Goal: Task Accomplishment & Management: Use online tool/utility

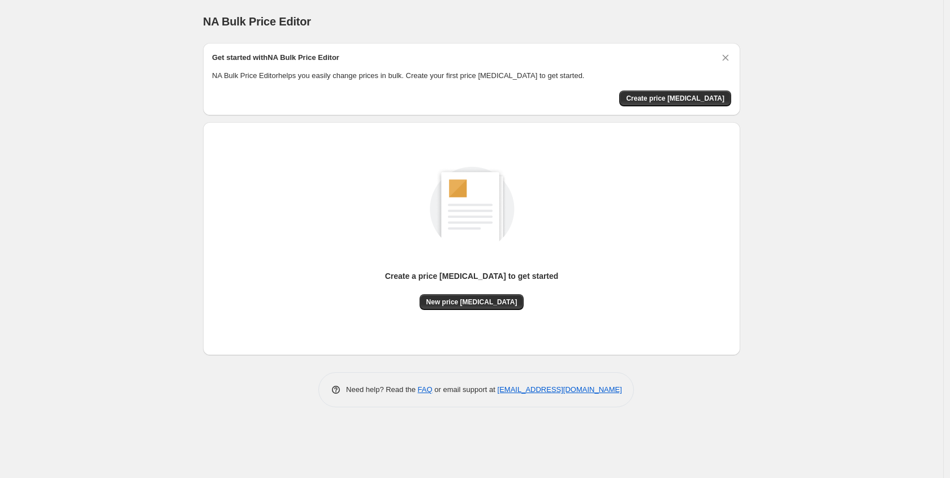
click at [449, 58] on div "Get started with NA Bulk Price Editor" at bounding box center [471, 59] width 519 height 15
click at [816, 158] on div "NA Bulk Price Editor. This page is ready NA Bulk Price Editor Get started with …" at bounding box center [471, 239] width 943 height 478
click at [695, 96] on span "Create price change job" at bounding box center [675, 98] width 98 height 9
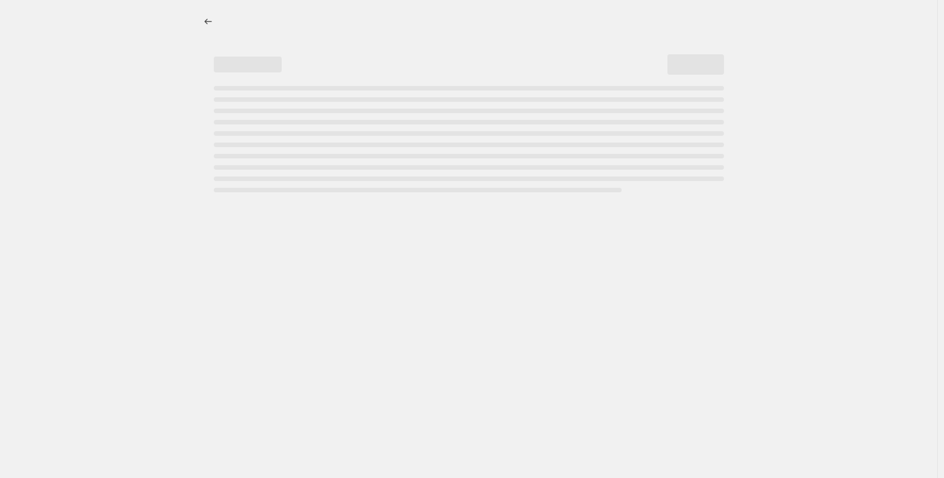
select select "percentage"
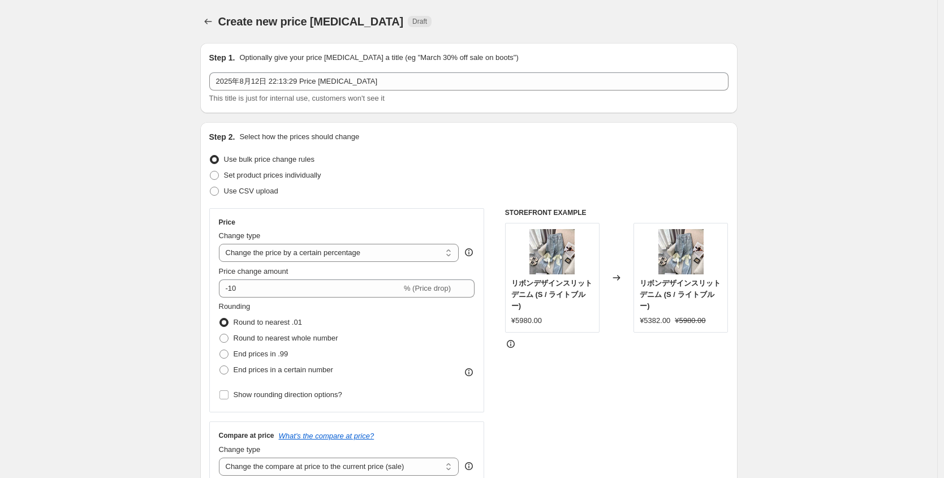
click at [390, 64] on div "Step 1. Optionally give your price change job a title (eg "March 30% off sale o…" at bounding box center [468, 78] width 519 height 52
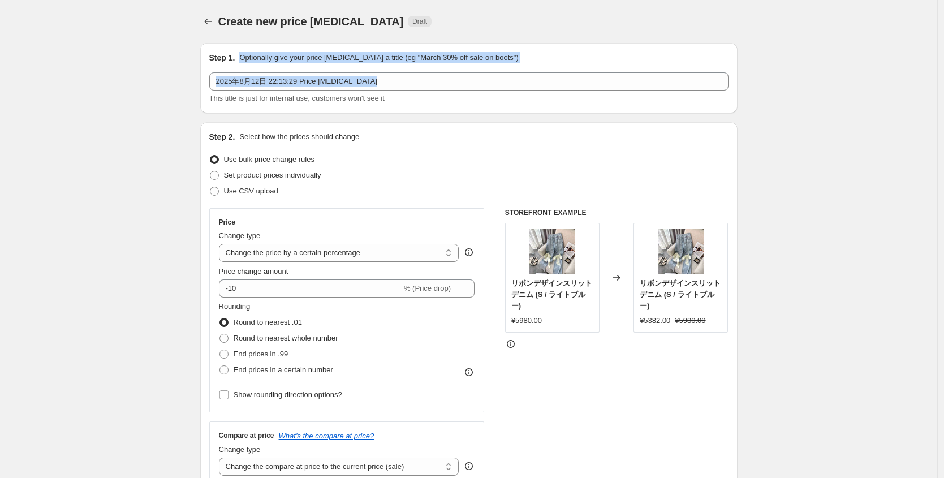
drag, startPoint x: 241, startPoint y: 58, endPoint x: 520, endPoint y: 63, distance: 278.2
click at [520, 63] on div "Step 1. Optionally give your price change job a title (eg "March 30% off sale o…" at bounding box center [468, 78] width 519 height 52
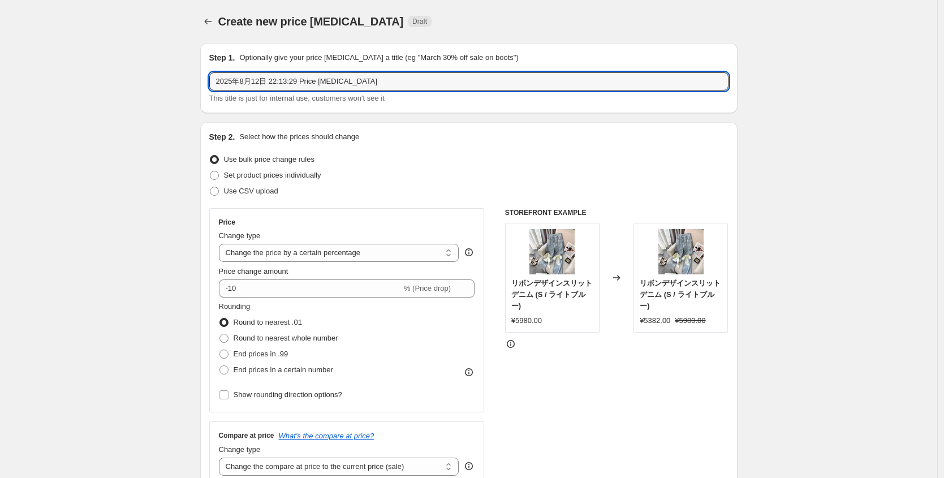
drag, startPoint x: 382, startPoint y: 79, endPoint x: 202, endPoint y: 83, distance: 179.8
type input "SUMMER SALE"
click at [299, 124] on div "Step 2. Select how the prices should change Use bulk price change rules Set pro…" at bounding box center [468, 320] width 537 height 397
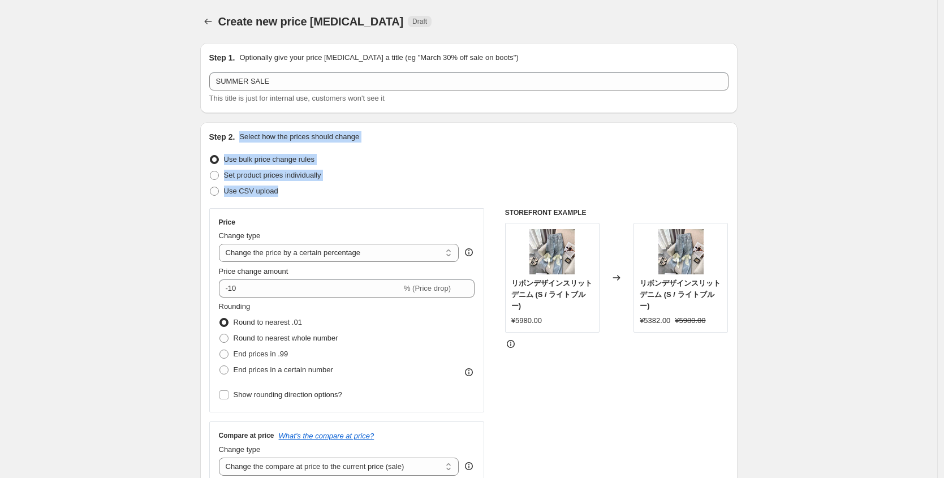
drag, startPoint x: 302, startPoint y: 188, endPoint x: 246, endPoint y: 132, distance: 79.2
click at [246, 132] on div "Step 2. Select how the prices should change Use bulk price change rules Set pro…" at bounding box center [468, 320] width 519 height 379
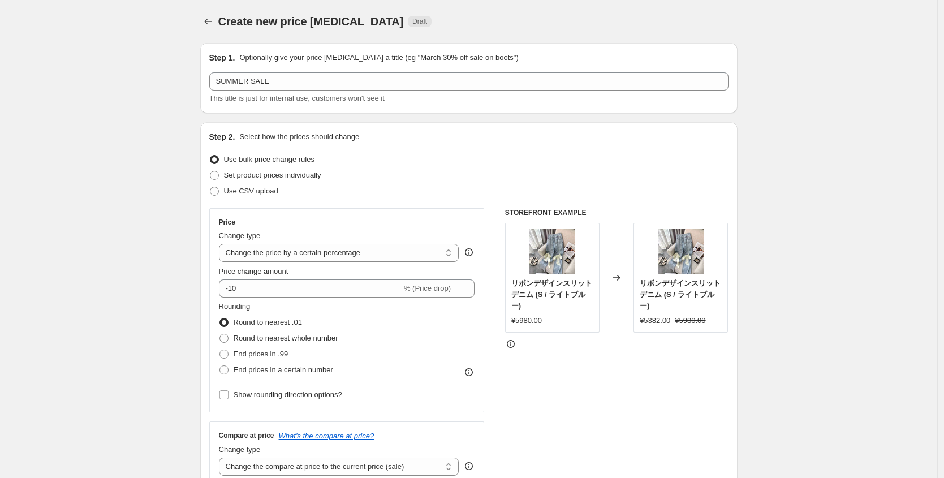
click at [408, 183] on div "Use CSV upload" at bounding box center [468, 191] width 519 height 16
click at [346, 247] on select "Change the price to a certain amount Change the price by a certain amount Chang…" at bounding box center [339, 253] width 240 height 18
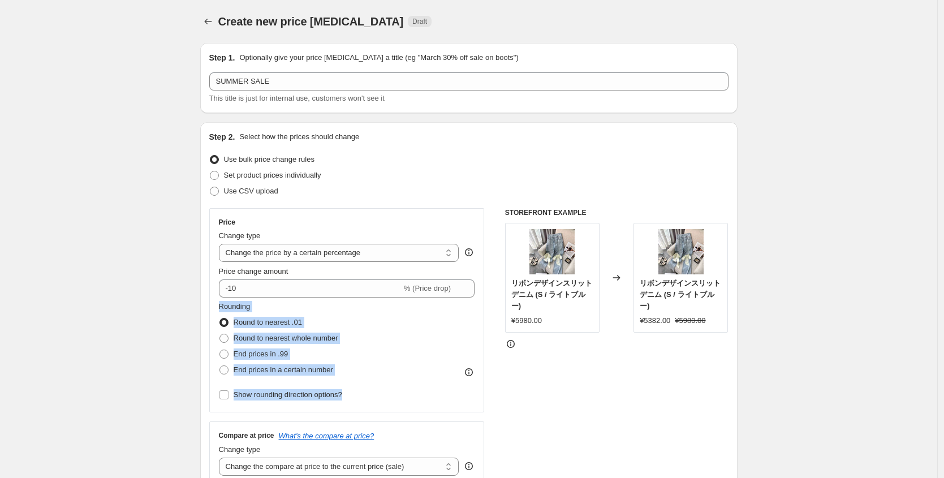
drag, startPoint x: 347, startPoint y: 378, endPoint x: 213, endPoint y: 300, distance: 155.1
click at [213, 300] on div "Price Change type Change the price to a certain amount Change the price by a ce…" at bounding box center [346, 310] width 275 height 204
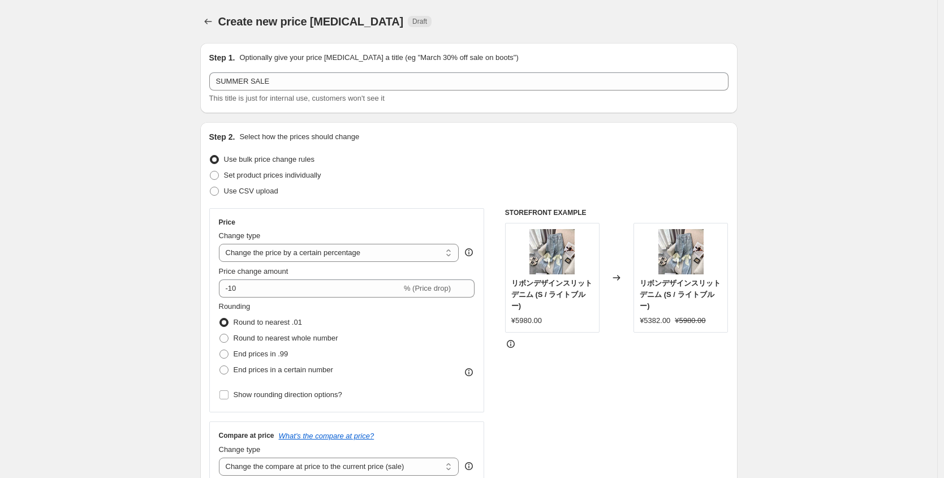
click at [628, 179] on div "Set product prices individually" at bounding box center [468, 175] width 519 height 16
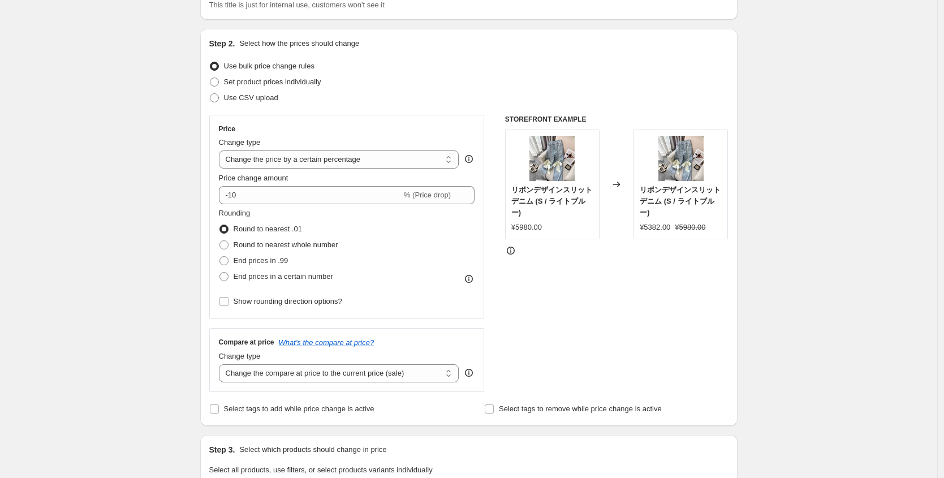
scroll to position [108, 0]
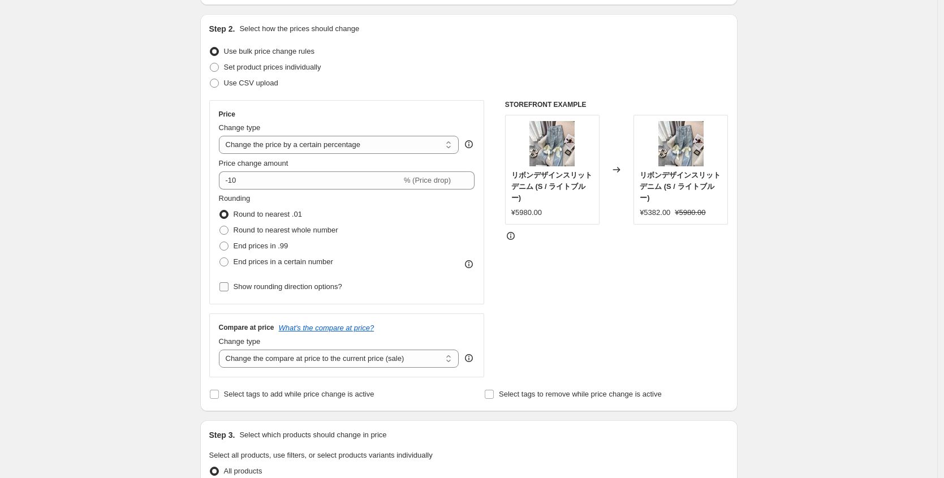
click at [226, 286] on input "Show rounding direction options?" at bounding box center [223, 286] width 9 height 9
checkbox input "true"
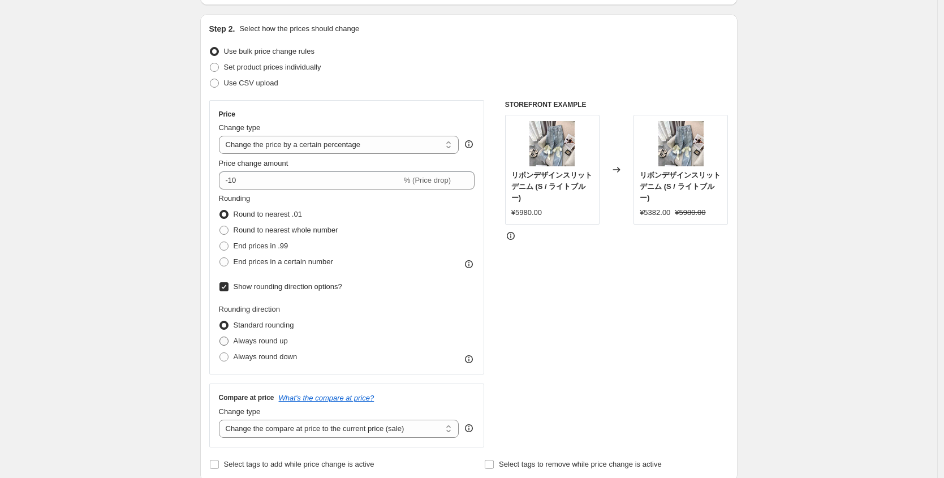
click at [228, 341] on span at bounding box center [223, 340] width 9 height 9
click at [220, 337] on input "Always round up" at bounding box center [219, 336] width 1 height 1
radio input "true"
click at [228, 325] on span at bounding box center [223, 325] width 9 height 9
click at [220, 321] on input "Standard rounding" at bounding box center [219, 321] width 1 height 1
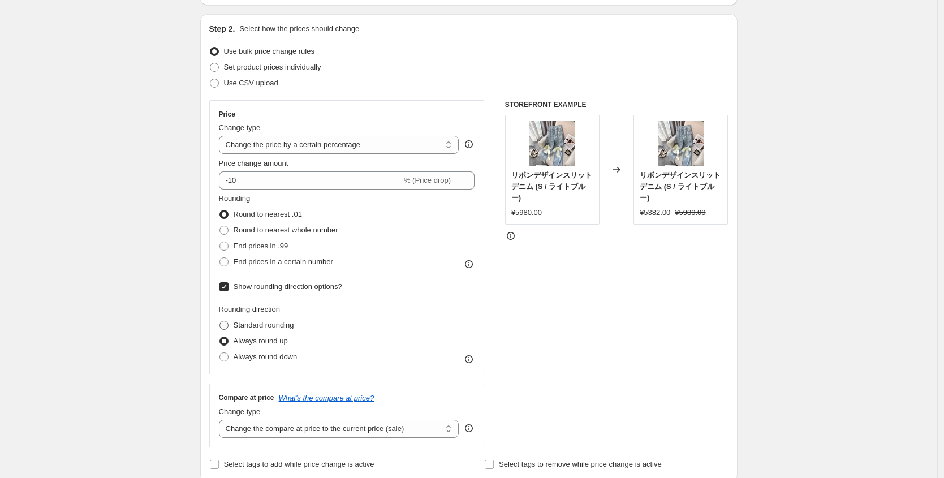
radio input "true"
click at [228, 288] on input "Show rounding direction options?" at bounding box center [223, 286] width 9 height 9
checkbox input "false"
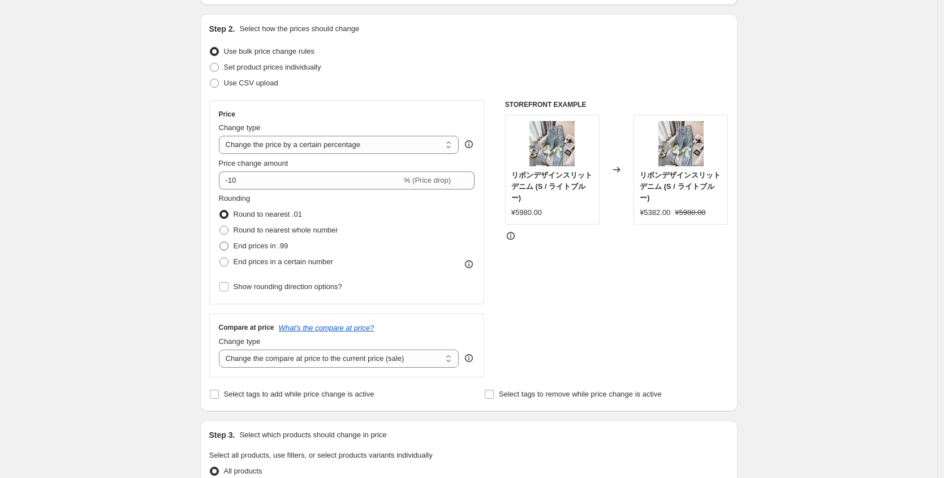
click at [227, 248] on span at bounding box center [223, 245] width 9 height 9
click at [220, 242] on input "End prices in .99" at bounding box center [219, 241] width 1 height 1
radio input "true"
click at [228, 246] on span at bounding box center [223, 245] width 9 height 9
click at [220, 242] on input "End prices in .99" at bounding box center [219, 241] width 1 height 1
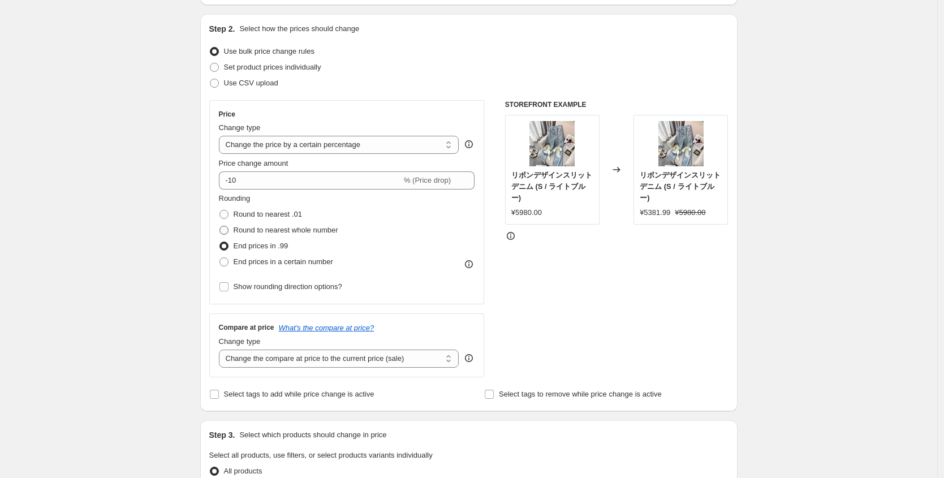
click at [228, 228] on span at bounding box center [223, 230] width 9 height 9
click at [220, 226] on input "Round to nearest whole number" at bounding box center [219, 226] width 1 height 1
radio input "true"
click at [226, 211] on span at bounding box center [223, 214] width 9 height 9
click at [220, 210] on input "Round to nearest .01" at bounding box center [219, 210] width 1 height 1
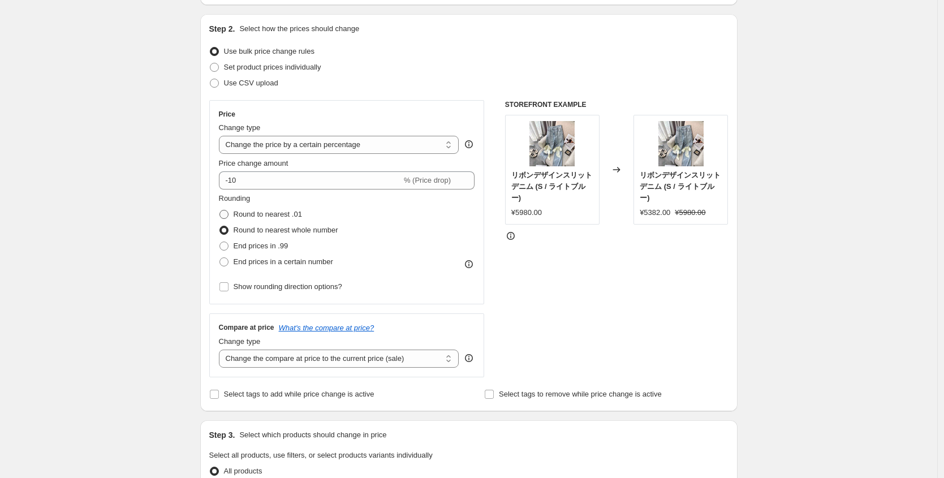
radio input "true"
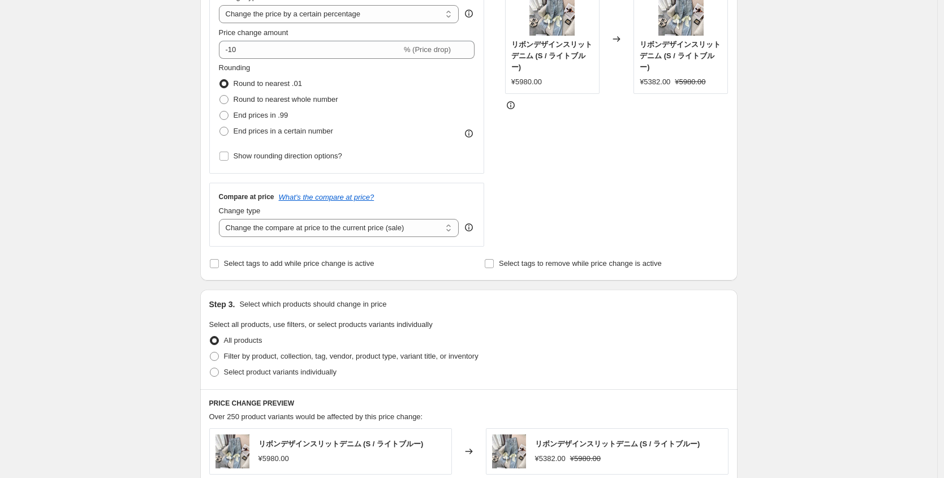
scroll to position [249, 0]
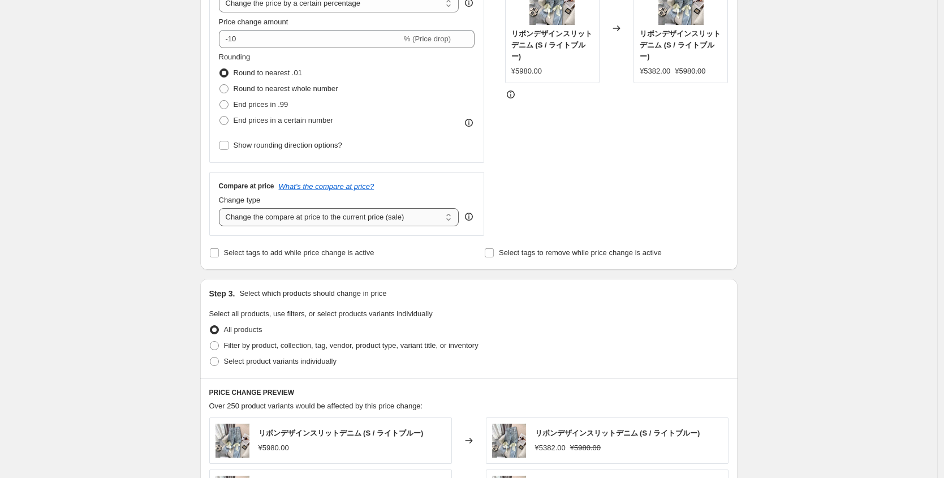
click at [379, 222] on select "Change the compare at price to the current price (sale) Change the compare at p…" at bounding box center [339, 217] width 240 height 18
drag, startPoint x: 550, startPoint y: 72, endPoint x: 530, endPoint y: 72, distance: 20.4
click at [530, 72] on div "¥5980.00" at bounding box center [552, 71] width 82 height 11
click at [535, 70] on div "¥5980.00" at bounding box center [526, 71] width 31 height 11
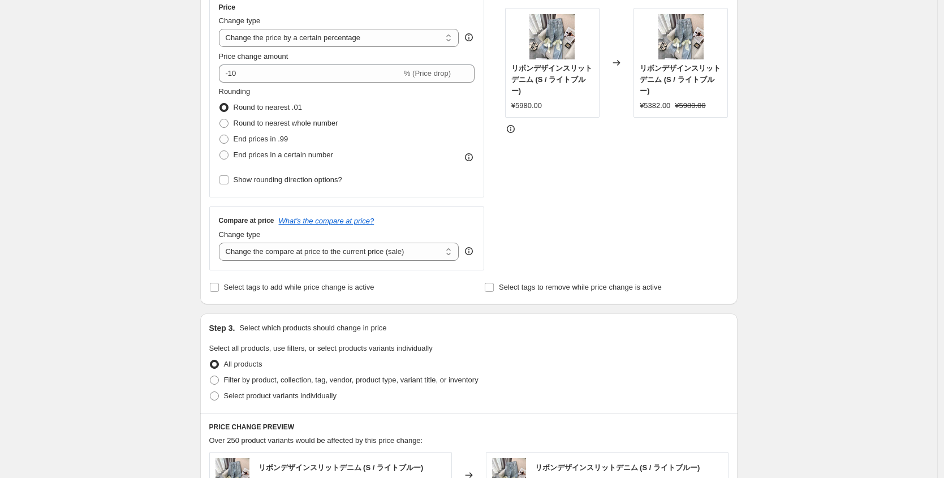
scroll to position [214, 0]
click at [228, 124] on span at bounding box center [223, 124] width 9 height 9
click at [220, 120] on input "Round to nearest whole number" at bounding box center [219, 120] width 1 height 1
radio input "true"
click at [227, 159] on span at bounding box center [223, 156] width 9 height 9
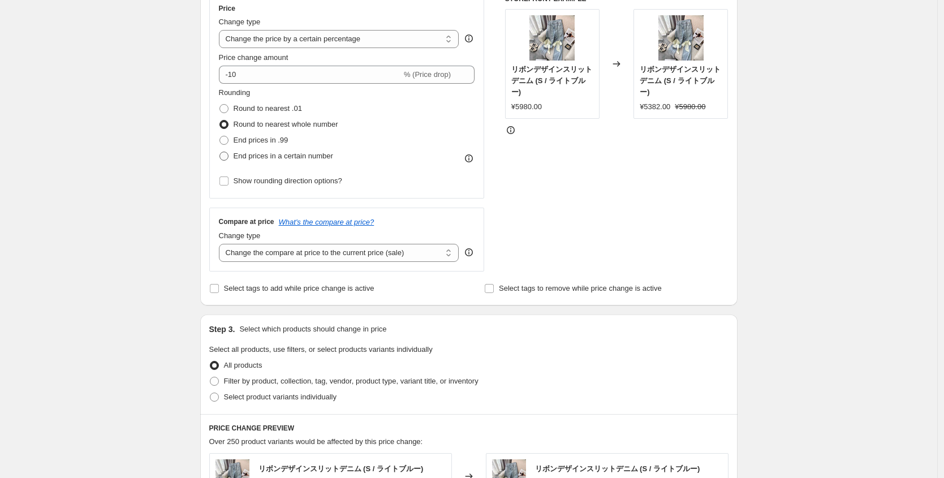
click at [220, 152] on input "End prices in a certain number" at bounding box center [219, 152] width 1 height 1
radio input "true"
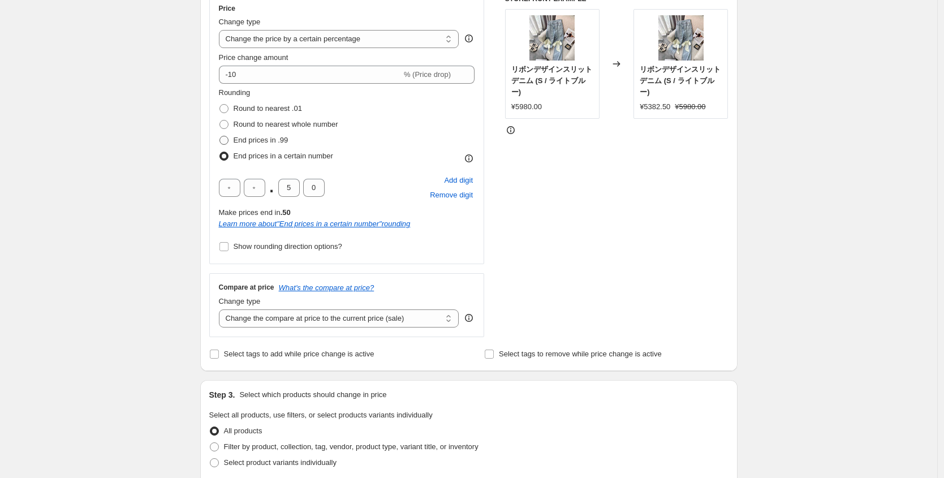
click at [228, 140] on span at bounding box center [223, 140] width 9 height 9
click at [220, 136] on input "End prices in .99" at bounding box center [219, 136] width 1 height 1
radio input "true"
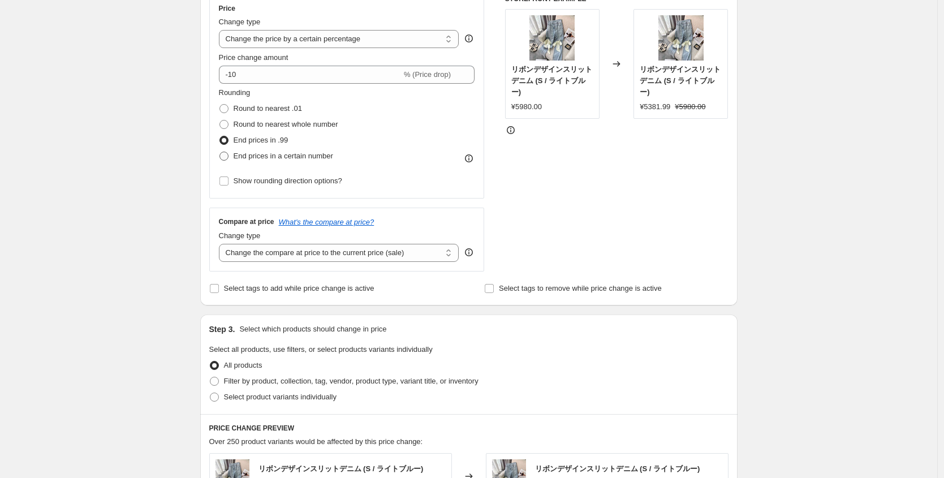
drag, startPoint x: 228, startPoint y: 147, endPoint x: 227, endPoint y: 155, distance: 8.5
click at [228, 147] on label "End prices in .99" at bounding box center [254, 140] width 70 height 16
click at [220, 136] on input "End prices in .99" at bounding box center [219, 136] width 1 height 1
click at [227, 155] on span at bounding box center [223, 156] width 9 height 9
click at [220, 152] on input "End prices in a certain number" at bounding box center [219, 152] width 1 height 1
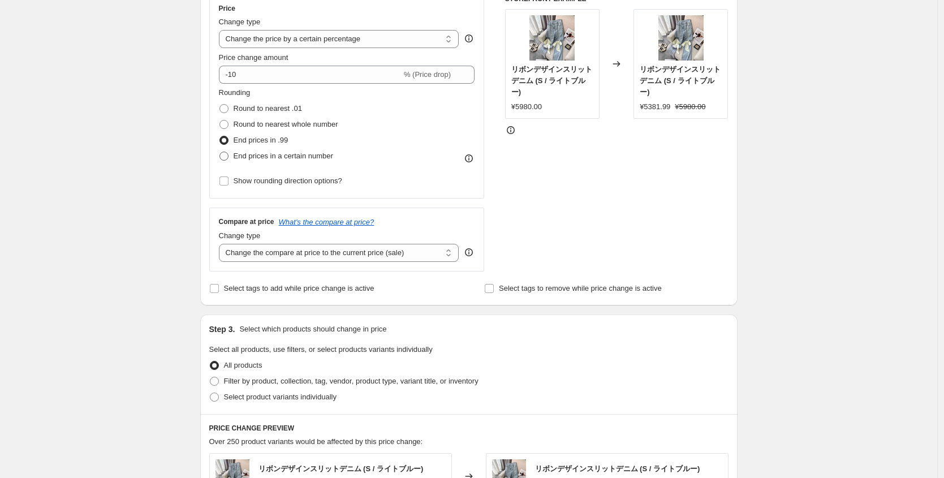
radio input "true"
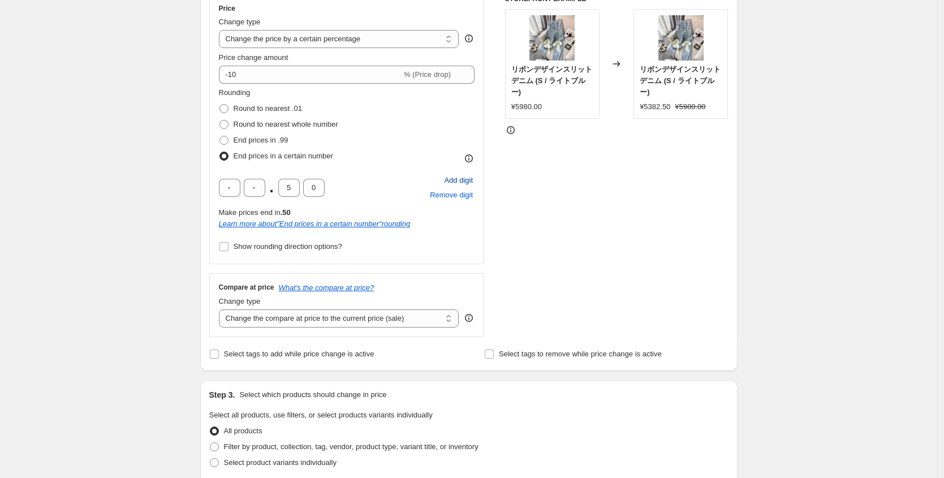
click at [452, 179] on span "Add digit" at bounding box center [458, 180] width 29 height 11
click at [455, 193] on span "Remove digit" at bounding box center [451, 194] width 43 height 11
click at [455, 193] on div "Add digit Remove digit" at bounding box center [451, 187] width 46 height 29
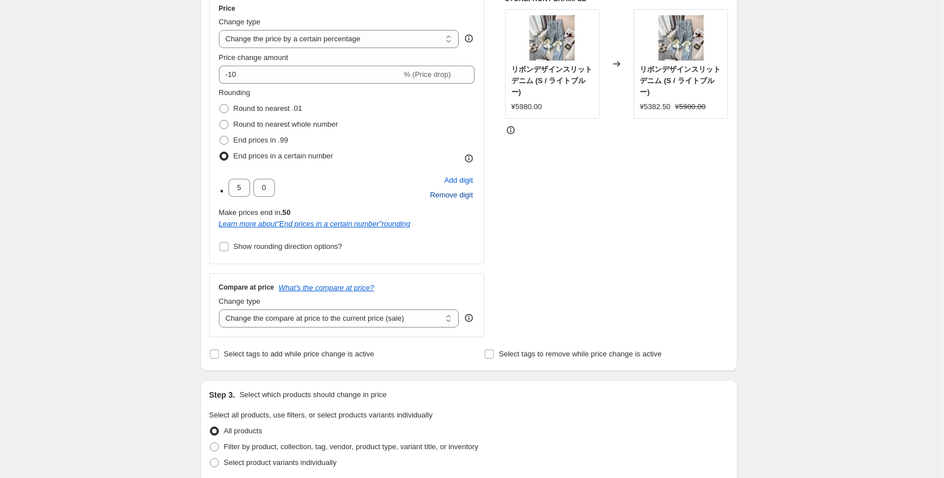
click at [454, 194] on div "Add digit Remove digit" at bounding box center [451, 187] width 46 height 29
click at [269, 192] on input "0" at bounding box center [263, 188] width 21 height 18
click at [248, 189] on input "5" at bounding box center [238, 188] width 21 height 18
type input "0"
click at [329, 211] on div "Make prices end in .00" at bounding box center [347, 212] width 256 height 11
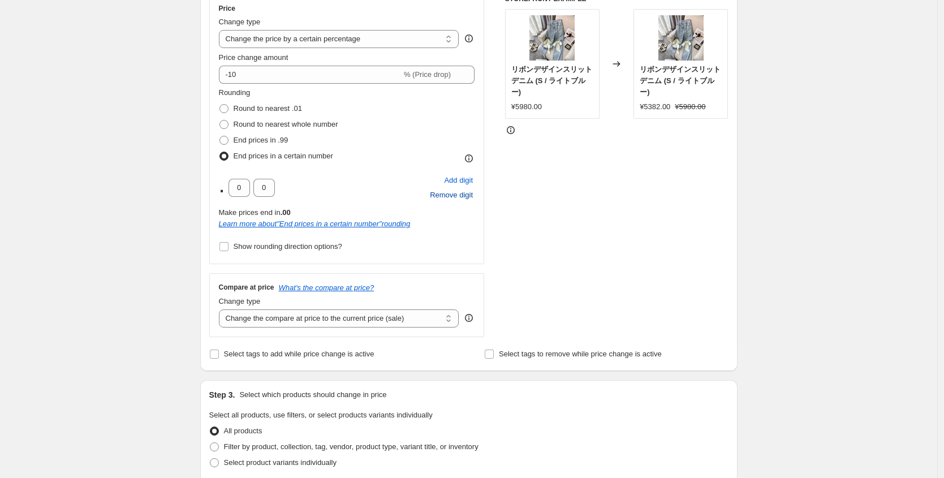
click at [457, 193] on div "Add digit Remove digit" at bounding box center [451, 187] width 46 height 29
click at [224, 113] on span at bounding box center [224, 108] width 10 height 10
click at [220, 105] on input "Round to nearest .01" at bounding box center [219, 104] width 1 height 1
radio input "true"
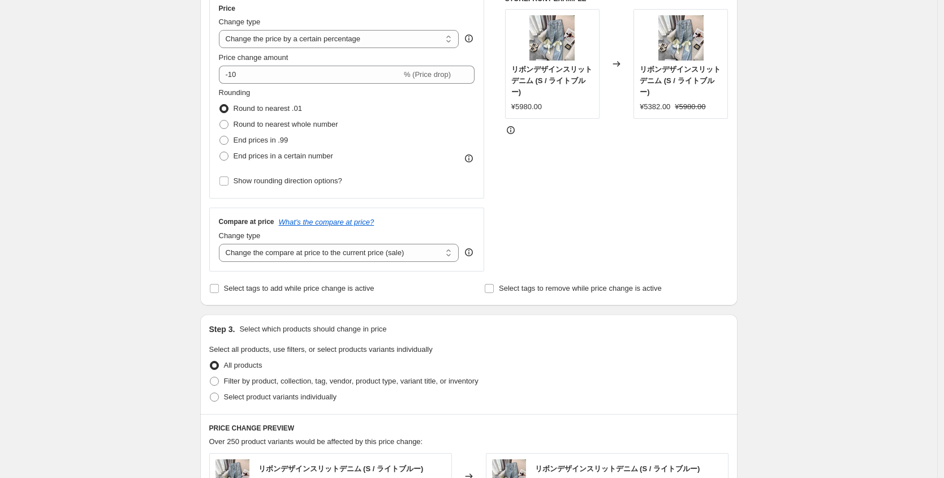
click at [257, 110] on span "Round to nearest .01" at bounding box center [268, 108] width 68 height 8
click at [220, 105] on input "Round to nearest .01" at bounding box center [219, 104] width 1 height 1
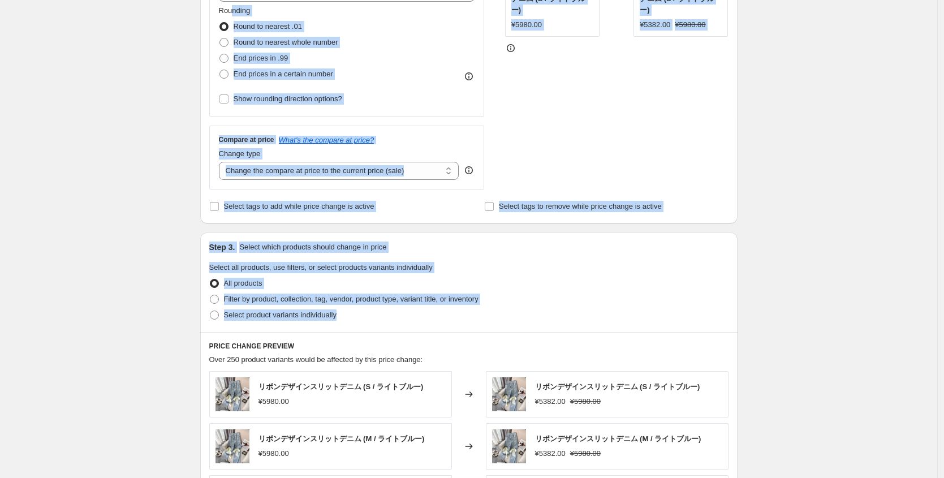
scroll to position [285, 0]
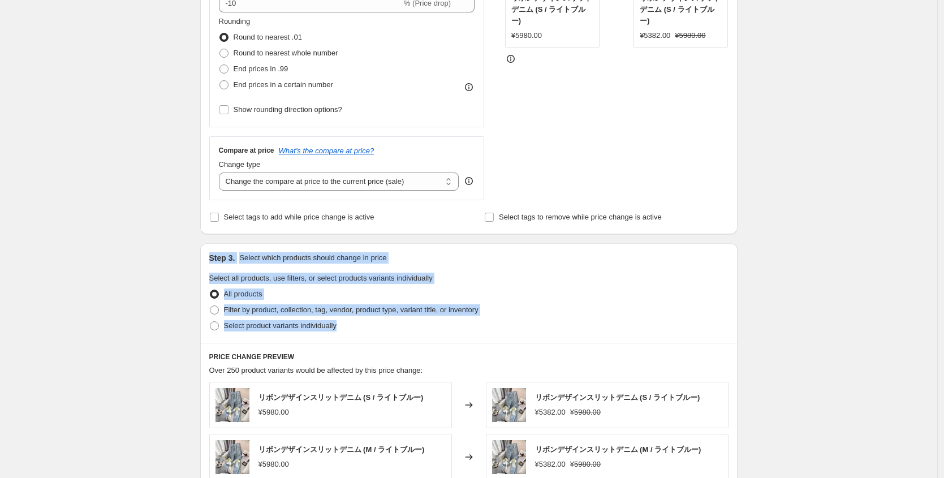
drag, startPoint x: 457, startPoint y: 87, endPoint x: 214, endPoint y: 255, distance: 295.8
click at [214, 255] on div "Step 3. Select which products should change in price Select all products, use f…" at bounding box center [468, 293] width 537 height 100
click at [407, 249] on div "Step 3. Select which products should change in price Select all products, use f…" at bounding box center [468, 293] width 537 height 100
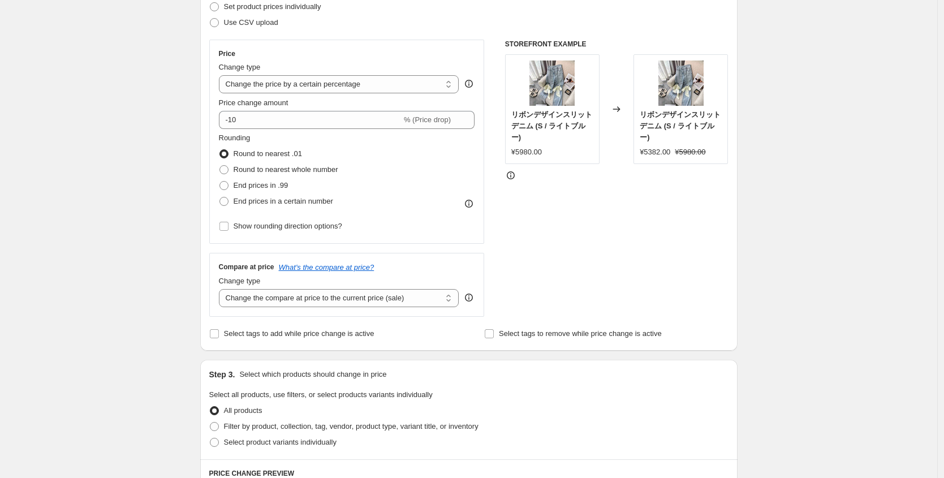
scroll to position [166, 0]
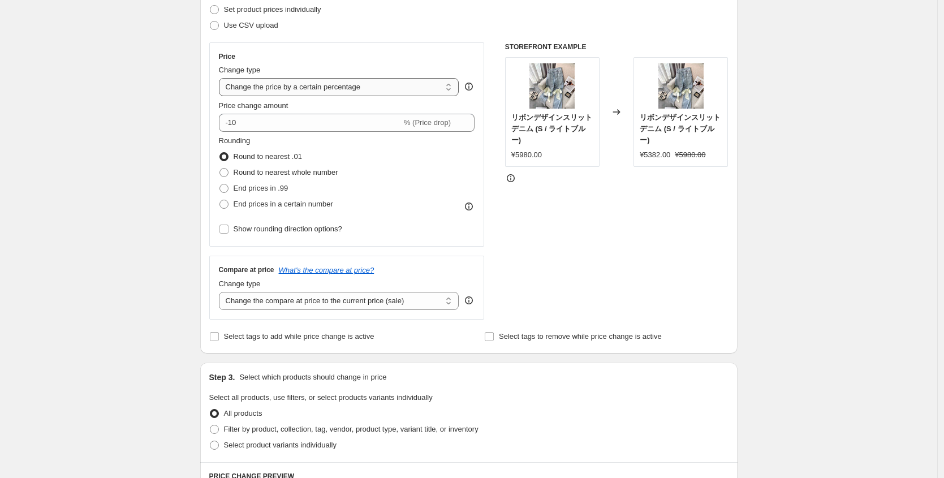
click at [443, 94] on select "Change the price to a certain amount Change the price by a certain amount Chang…" at bounding box center [339, 87] width 240 height 18
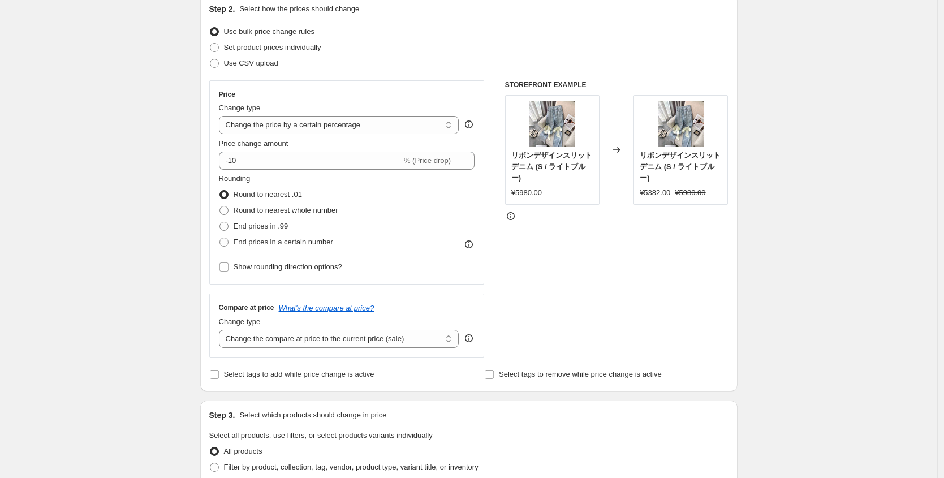
scroll to position [254, 0]
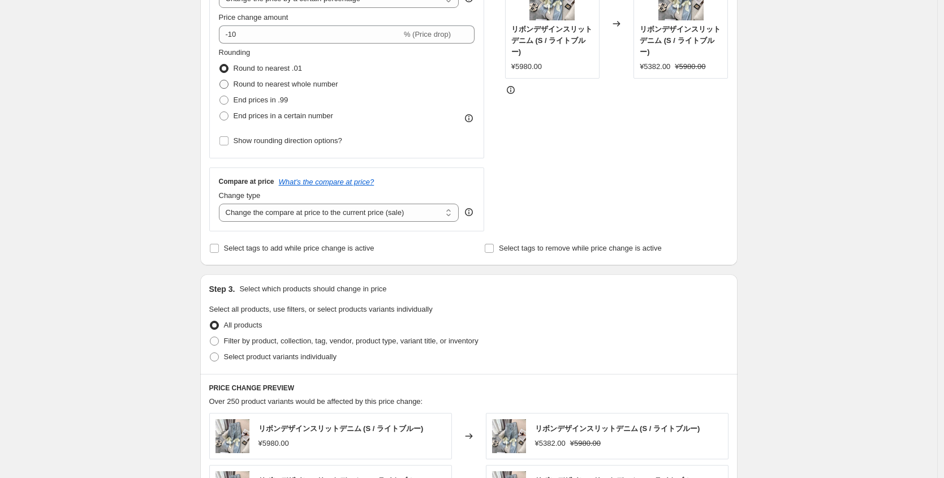
click at [235, 88] on label "Round to nearest whole number" at bounding box center [278, 84] width 119 height 16
click at [220, 80] on input "Round to nearest whole number" at bounding box center [219, 80] width 1 height 1
radio input "true"
click at [228, 104] on span at bounding box center [223, 100] width 9 height 9
click at [220, 96] on input "End prices in .99" at bounding box center [219, 96] width 1 height 1
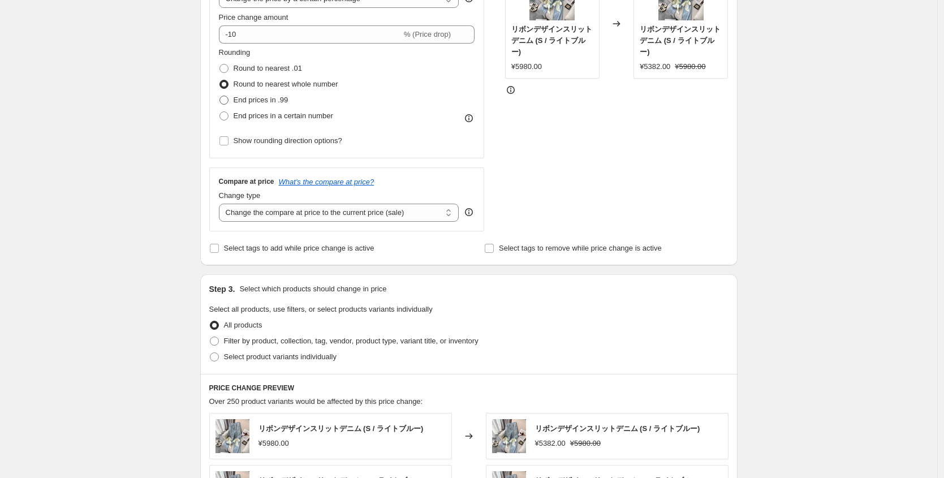
radio input "true"
click at [228, 114] on span at bounding box center [223, 115] width 9 height 9
click at [220, 112] on input "End prices in a certain number" at bounding box center [219, 111] width 1 height 1
radio input "true"
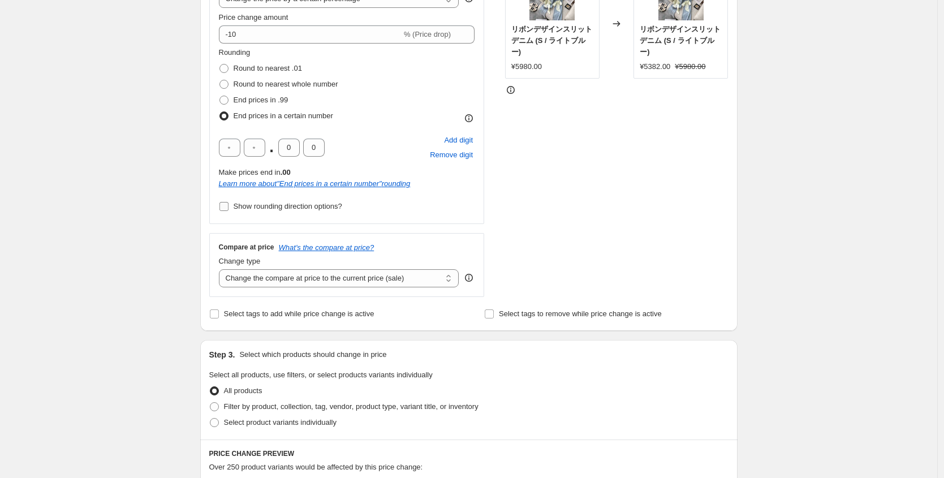
click at [273, 205] on span "Show rounding direction options?" at bounding box center [288, 206] width 109 height 8
click at [228, 205] on input "Show rounding direction options?" at bounding box center [223, 206] width 9 height 9
checkbox input "true"
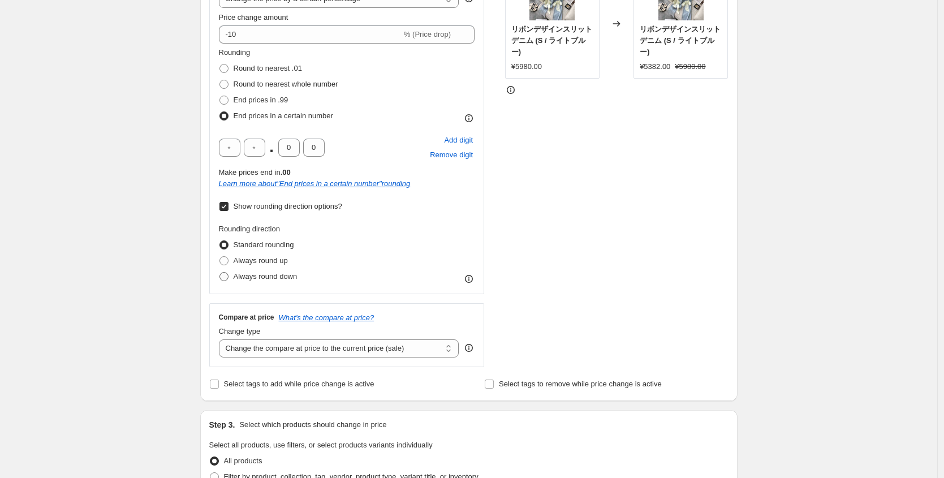
click at [256, 275] on span "Always round down" at bounding box center [266, 276] width 64 height 8
click at [220, 273] on input "Always round down" at bounding box center [219, 272] width 1 height 1
radio input "true"
click at [256, 266] on label "Always round up" at bounding box center [253, 261] width 69 height 16
click at [220, 257] on input "Always round up" at bounding box center [219, 256] width 1 height 1
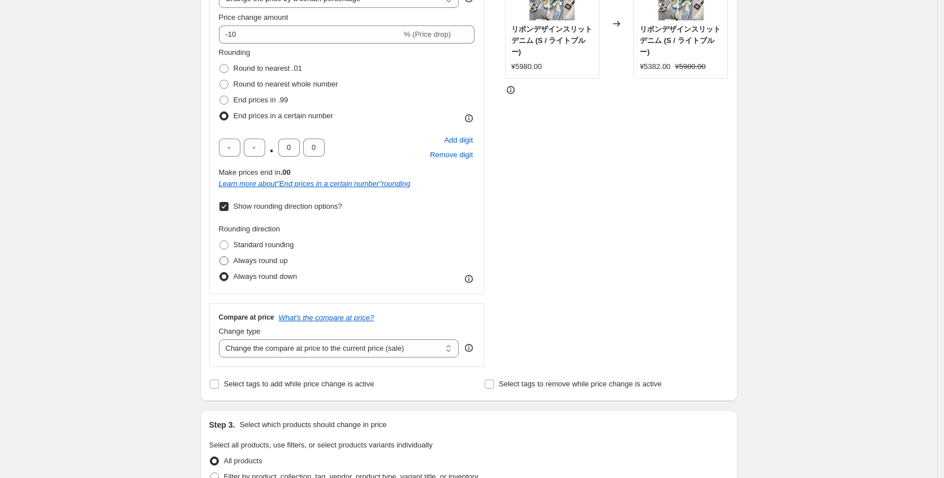
radio input "true"
click at [253, 240] on span "Standard rounding" at bounding box center [264, 244] width 60 height 8
click at [220, 240] on input "Standard rounding" at bounding box center [219, 240] width 1 height 1
radio input "true"
click at [228, 206] on input "Show rounding direction options?" at bounding box center [223, 206] width 9 height 9
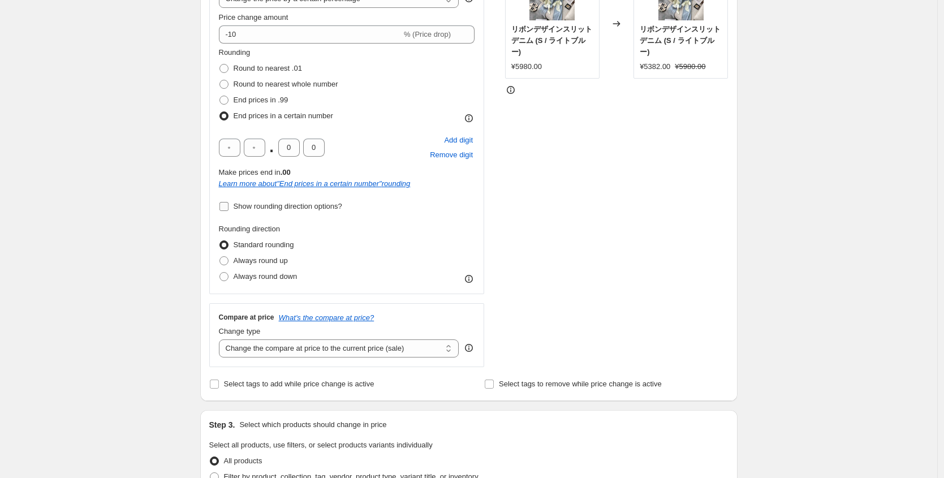
checkbox input "false"
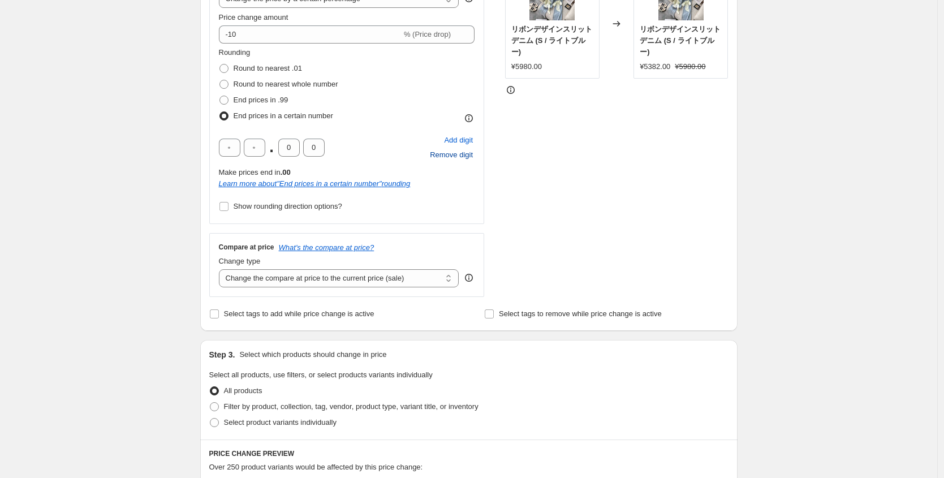
click at [435, 151] on span "Remove digit" at bounding box center [451, 154] width 43 height 11
click at [443, 141] on button "Add digit" at bounding box center [458, 140] width 32 height 15
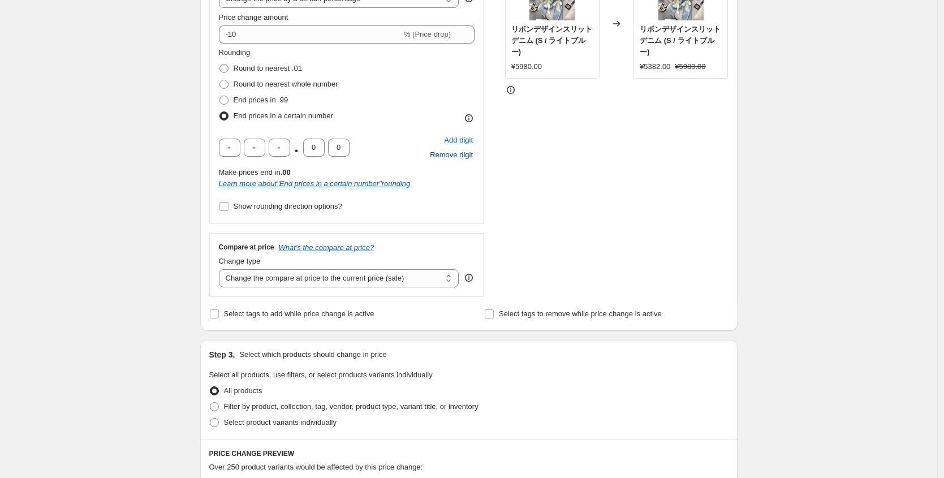
click at [407, 153] on div ". 0 0 Add digit Remove digit" at bounding box center [347, 147] width 256 height 29
click at [442, 153] on span "Remove digit" at bounding box center [451, 154] width 43 height 11
click at [275, 147] on input "0" at bounding box center [263, 148] width 21 height 18
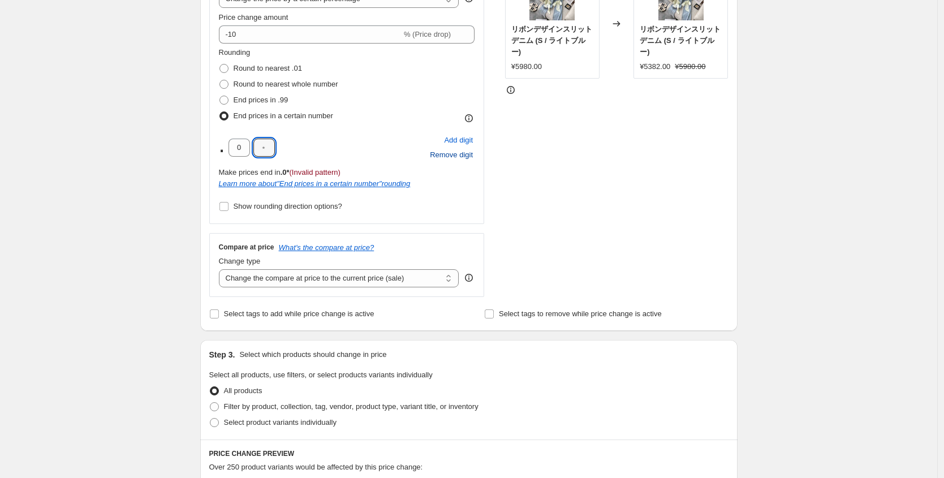
click at [312, 142] on div ". 0 Add digit Remove digit" at bounding box center [347, 147] width 256 height 29
click at [241, 144] on input "0" at bounding box center [238, 148] width 21 height 18
click at [322, 165] on div ". Add digit Remove digit Prices can end in any number (Invalid pattern) Learn m…" at bounding box center [347, 161] width 256 height 57
drag, startPoint x: 223, startPoint y: 173, endPoint x: 325, endPoint y: 175, distance: 101.8
click at [325, 175] on div "Prices can end in any number (Invalid pattern)" at bounding box center [347, 172] width 256 height 11
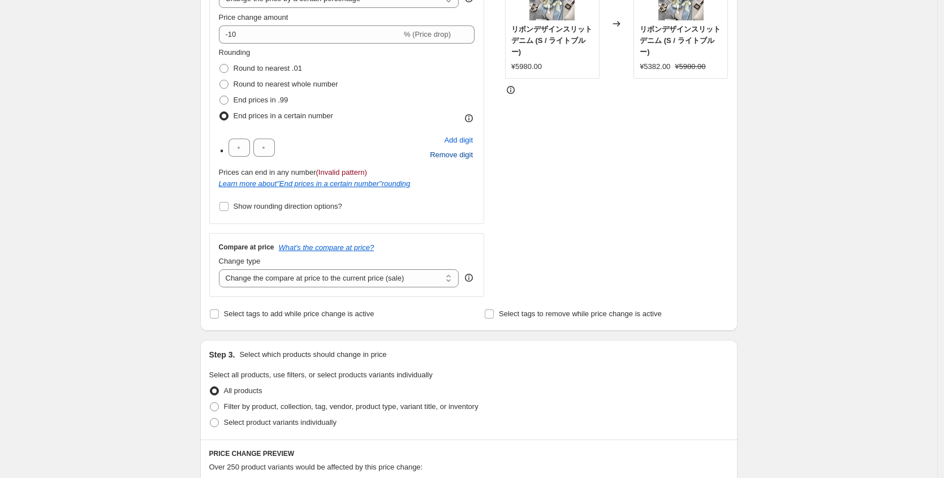
click at [322, 129] on div "Rounding Round to nearest .01 Round to nearest whole number End prices in .99 E…" at bounding box center [347, 130] width 256 height 167
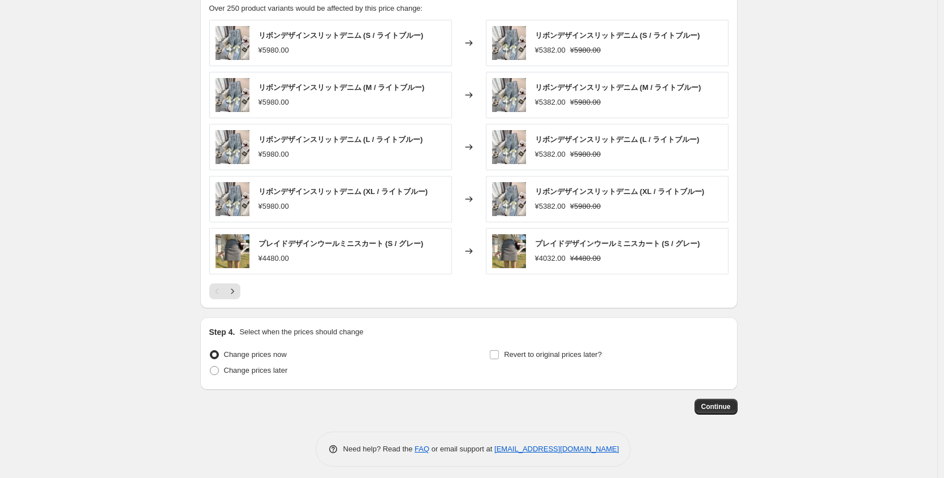
scroll to position [718, 0]
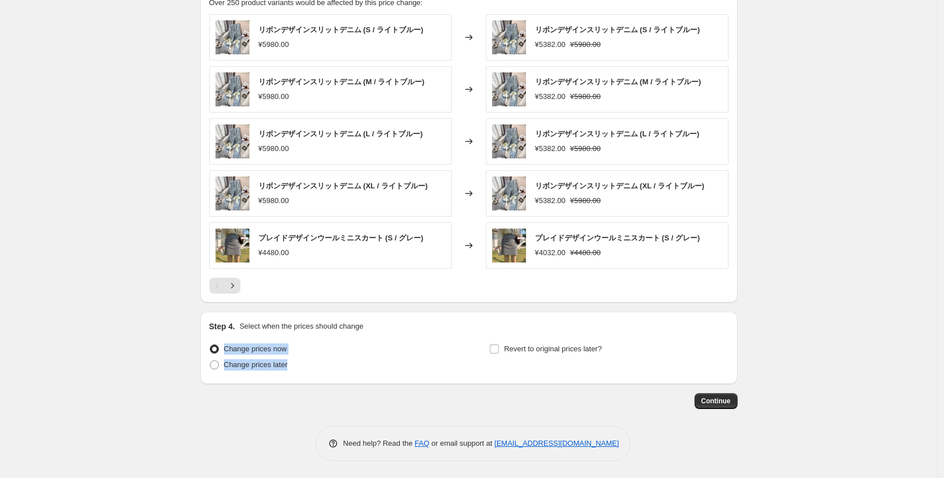
drag, startPoint x: 287, startPoint y: 351, endPoint x: 204, endPoint y: 341, distance: 83.2
click at [204, 341] on div "Step 4. Select when the prices should change Change prices now Change prices la…" at bounding box center [468, 348] width 537 height 72
click at [238, 282] on icon "Next" at bounding box center [232, 285] width 11 height 11
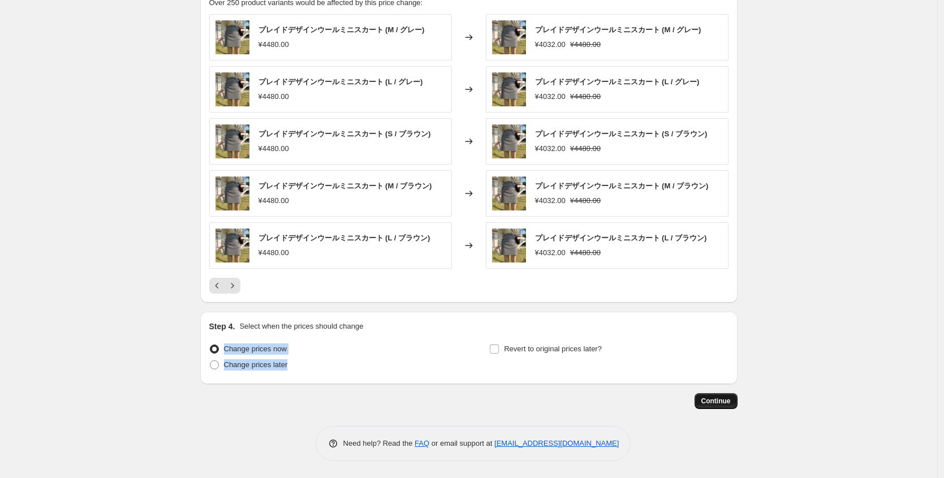
click at [708, 403] on span "Continue" at bounding box center [715, 400] width 29 height 9
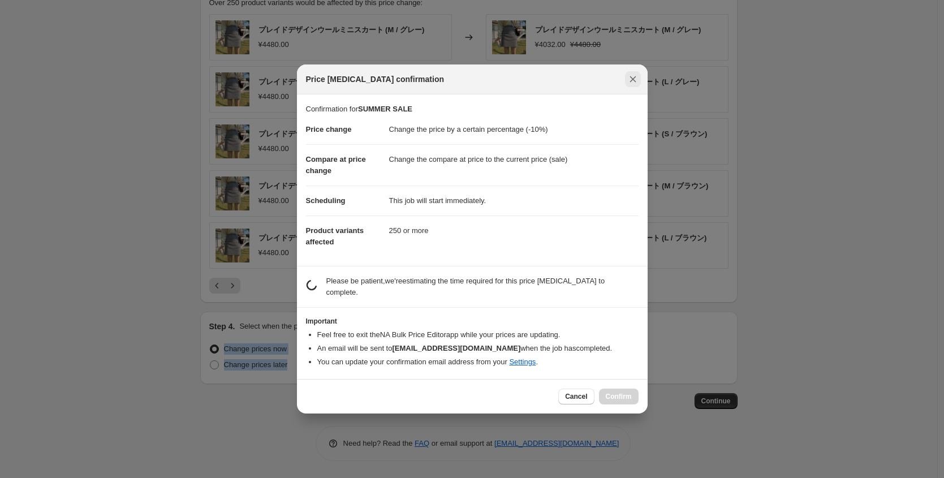
click at [631, 85] on button "Close" at bounding box center [633, 79] width 16 height 16
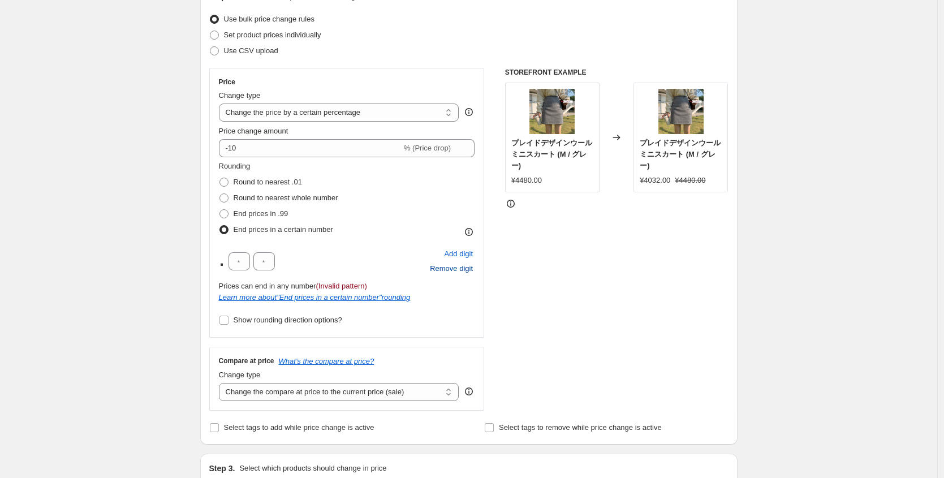
scroll to position [0, 0]
